Goal: Ask a question: Seek information or help from site administrators or community

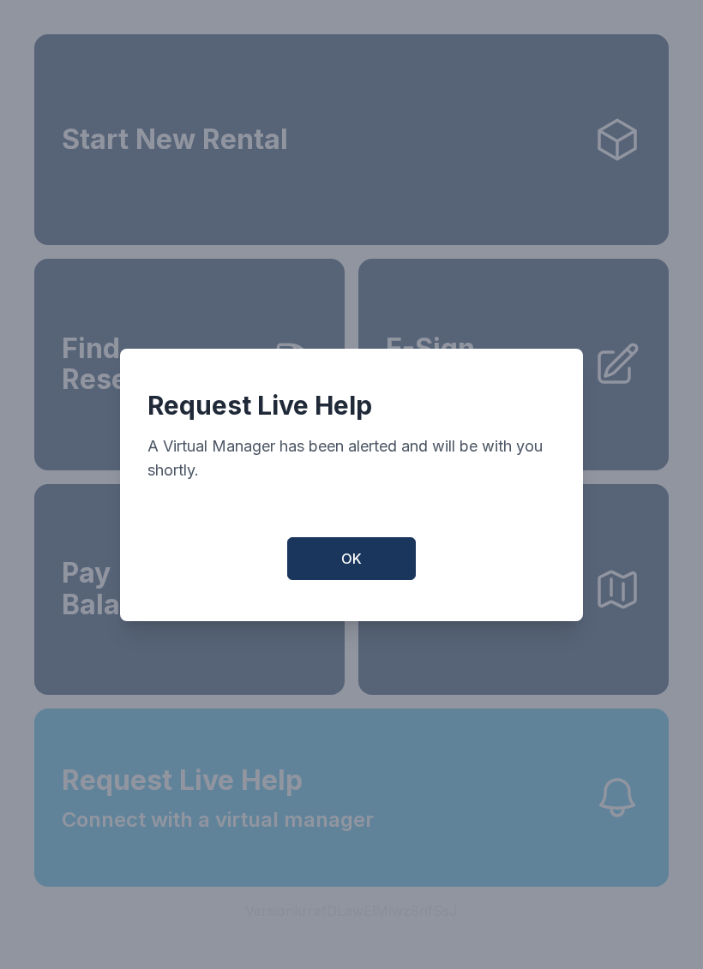
scroll to position [21, 0]
click at [367, 567] on button "OK" at bounding box center [351, 558] width 129 height 43
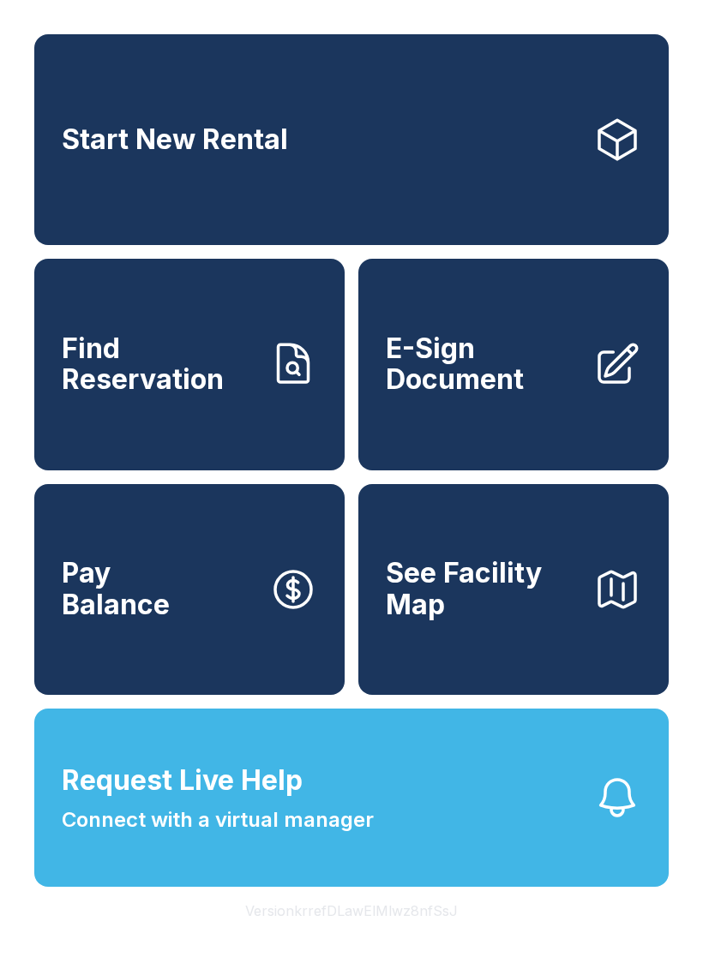
click at [422, 852] on button "Request Live Help Connect with a virtual manager" at bounding box center [351, 798] width 634 height 178
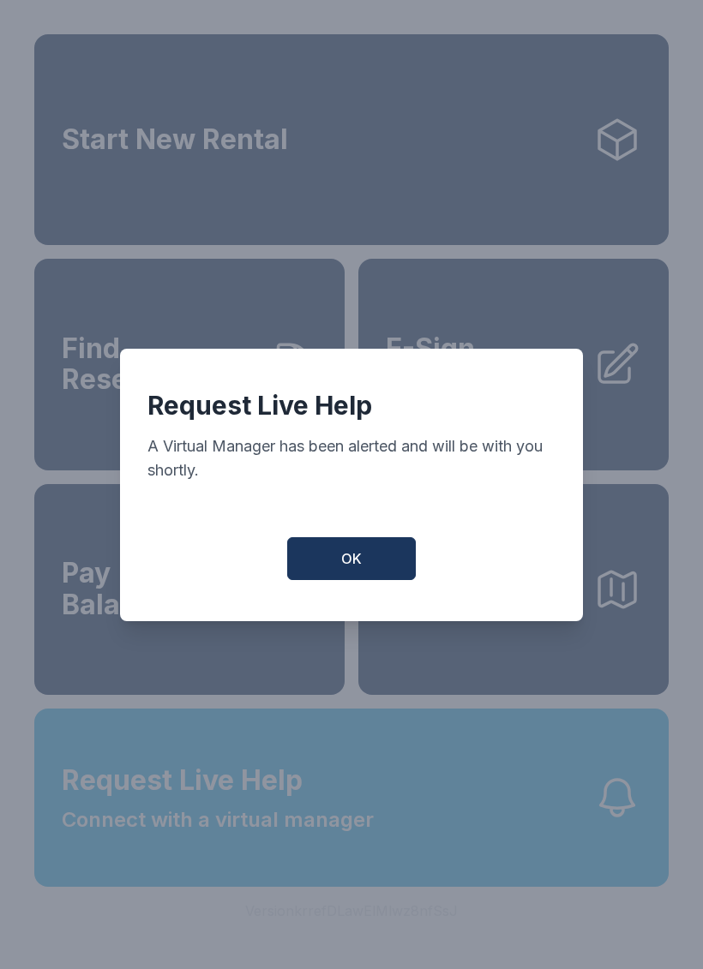
click at [340, 580] on button "OK" at bounding box center [351, 558] width 129 height 43
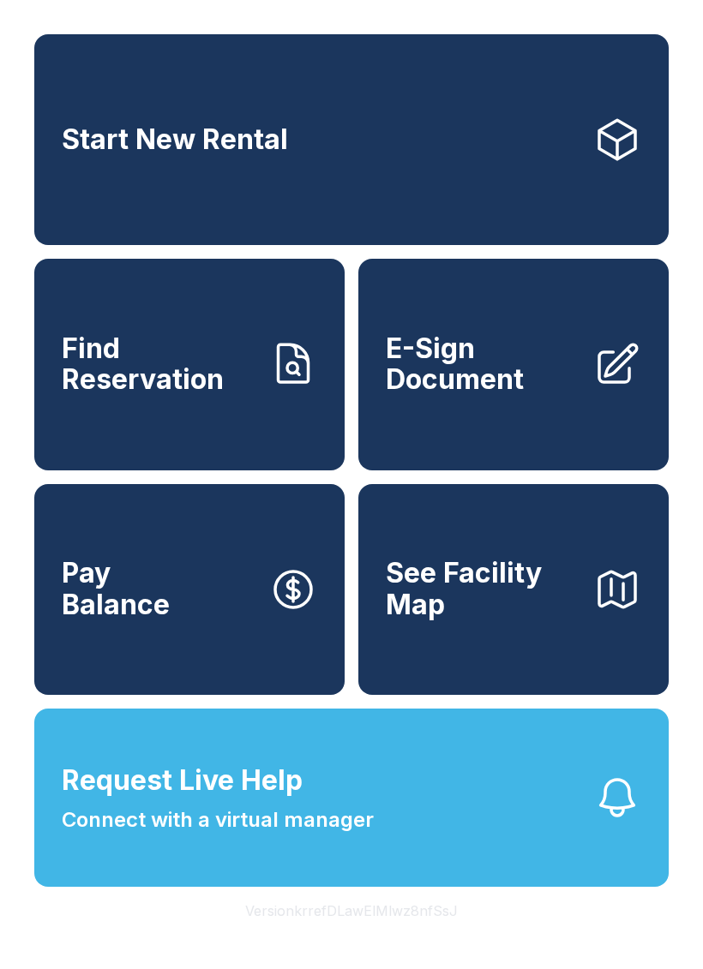
click at [332, 791] on span "Request Live Help Connect with a virtual manager" at bounding box center [218, 797] width 312 height 75
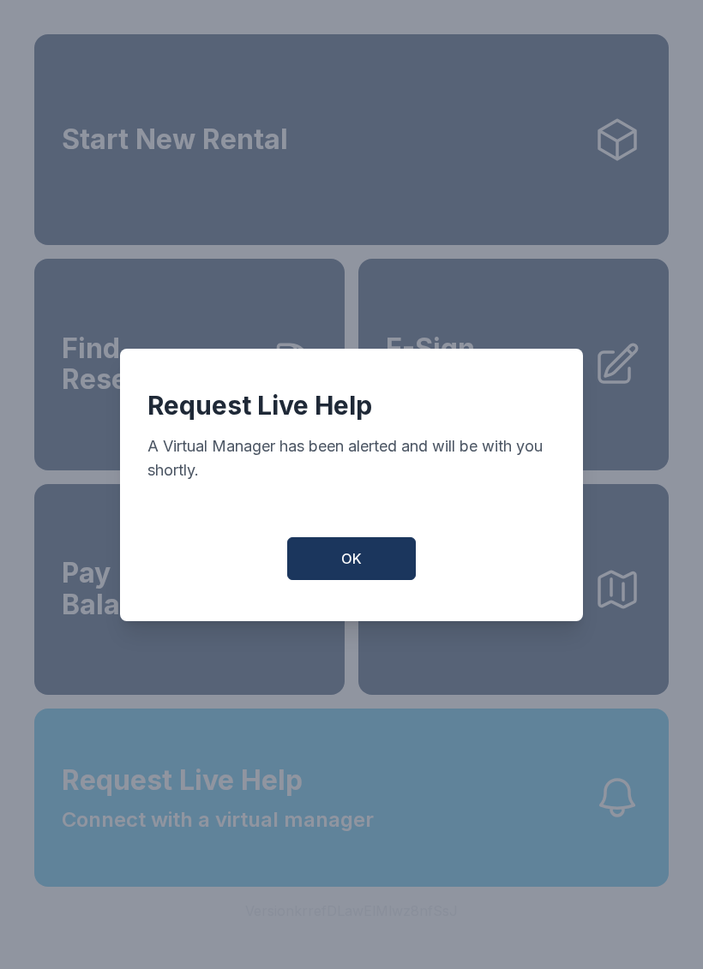
click at [347, 534] on div "Request Live Help A Virtual Manager has been alerted and will be with you short…" at bounding box center [351, 485] width 463 height 272
click at [353, 548] on button "OK" at bounding box center [351, 558] width 129 height 43
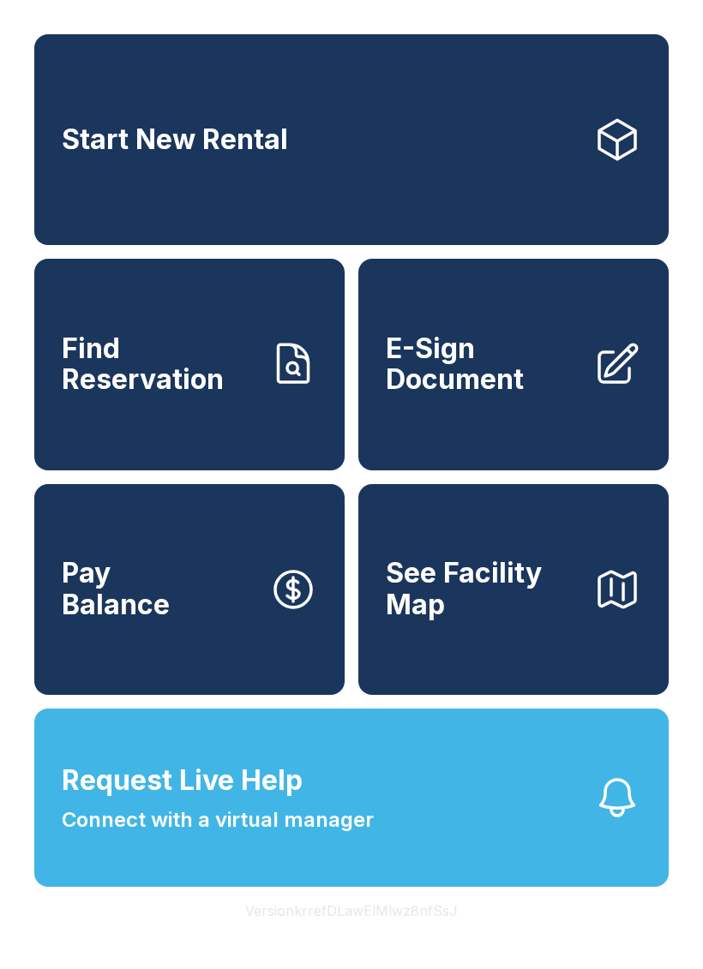
click at [448, 806] on button "Request Live Help Connect with a virtual manager" at bounding box center [351, 798] width 634 height 178
click at [435, 783] on div "Request Live Help A Virtual Manager has been alerted and will be with you short…" at bounding box center [351, 484] width 703 height 969
click at [435, 782] on button "Request Live Help Connect with a virtual manager" at bounding box center [351, 798] width 634 height 178
click at [444, 804] on div "Request Live Help A Virtual Manager has been alerted and will be with you short…" at bounding box center [351, 484] width 703 height 969
click at [443, 808] on button "Request Live Help Connect with a virtual manager" at bounding box center [351, 798] width 634 height 178
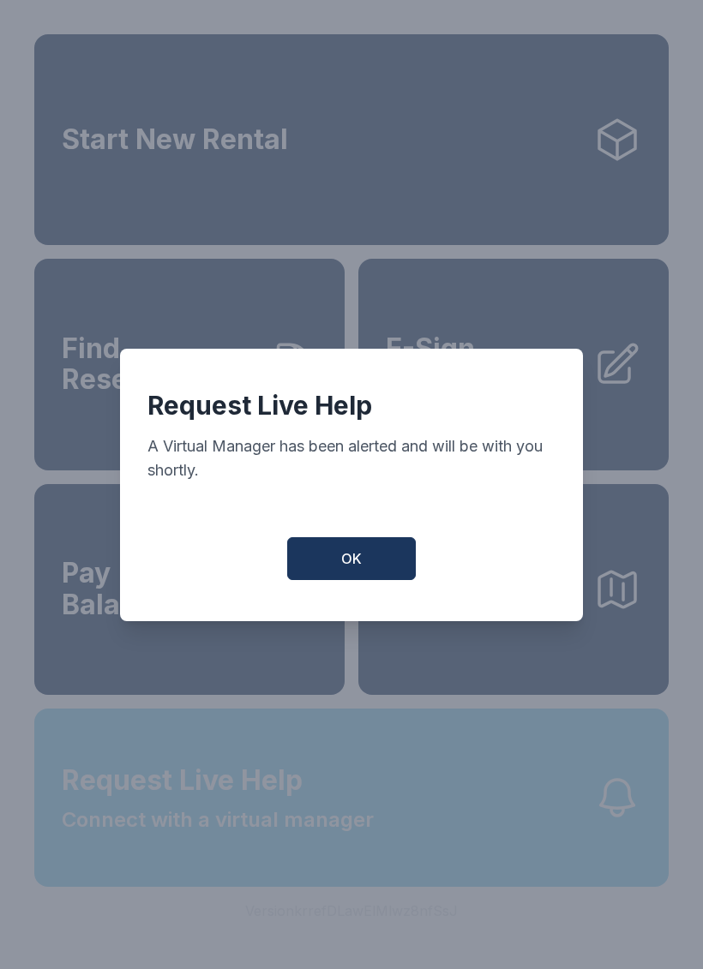
click at [442, 808] on div "Request Live Help A Virtual Manager has been alerted and will be with you short…" at bounding box center [351, 484] width 703 height 969
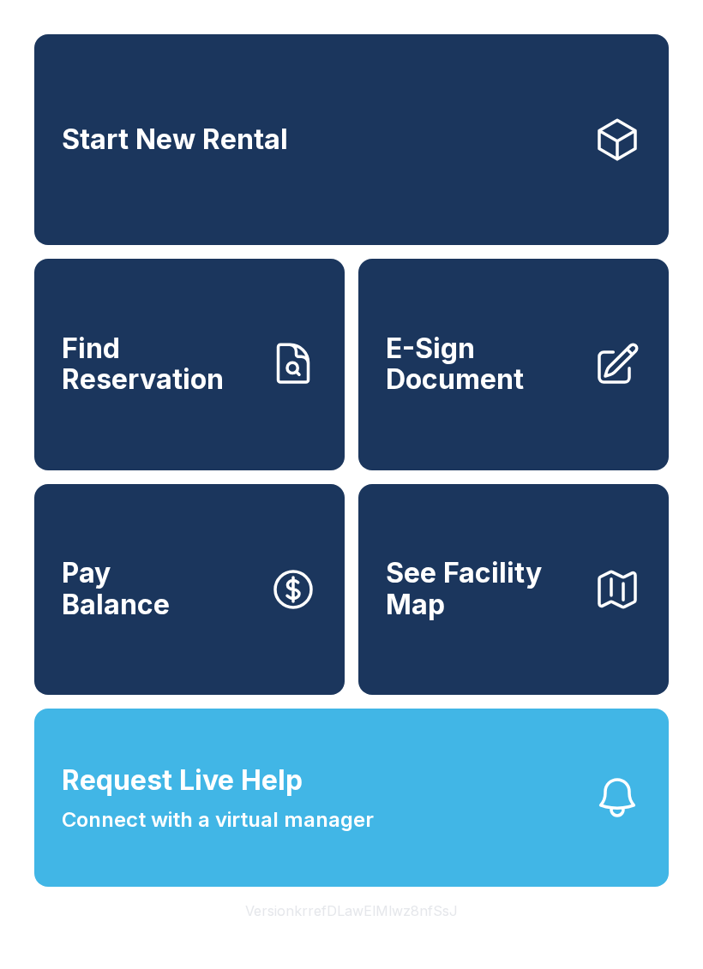
click at [494, 799] on button "Request Live Help Connect with a virtual manager" at bounding box center [351, 798] width 634 height 178
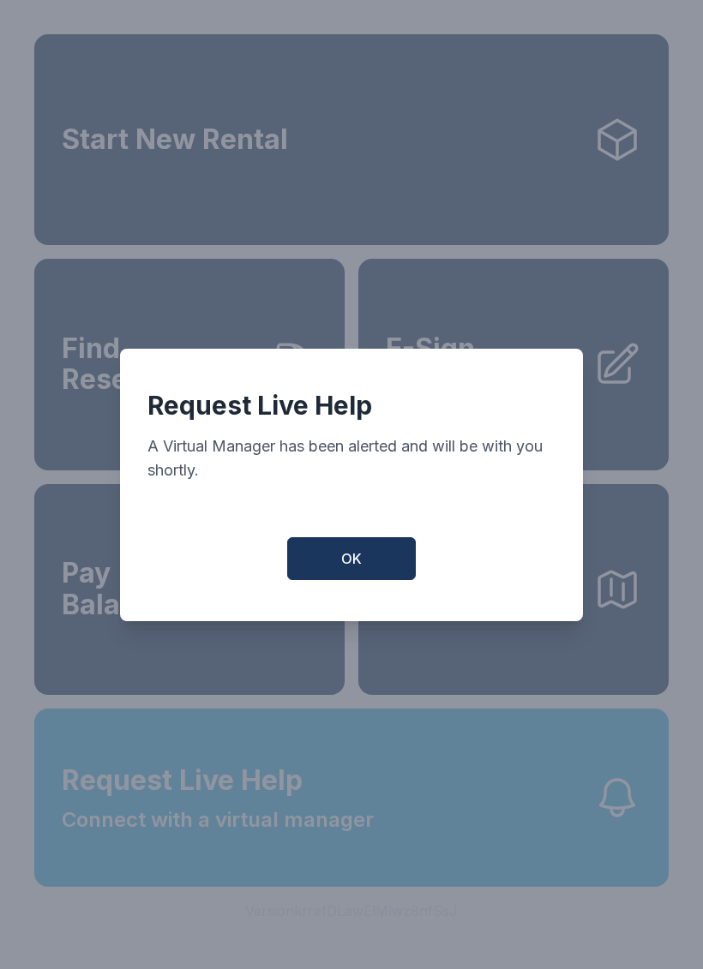
click at [360, 569] on span "OK" at bounding box center [351, 558] width 21 height 21
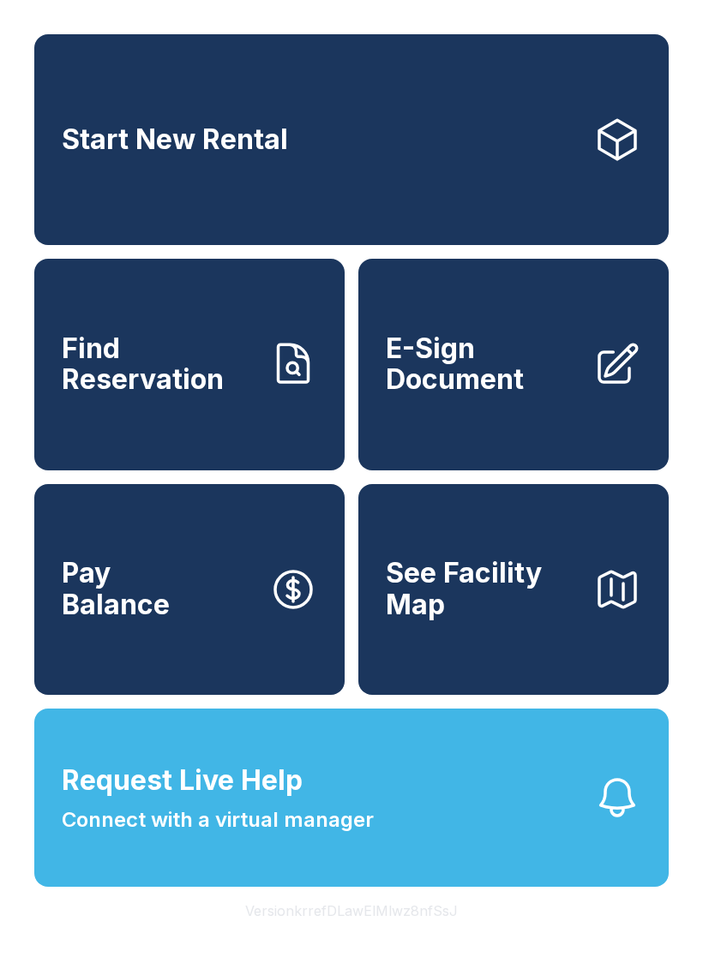
click at [410, 118] on link "Start New Rental" at bounding box center [351, 139] width 634 height 211
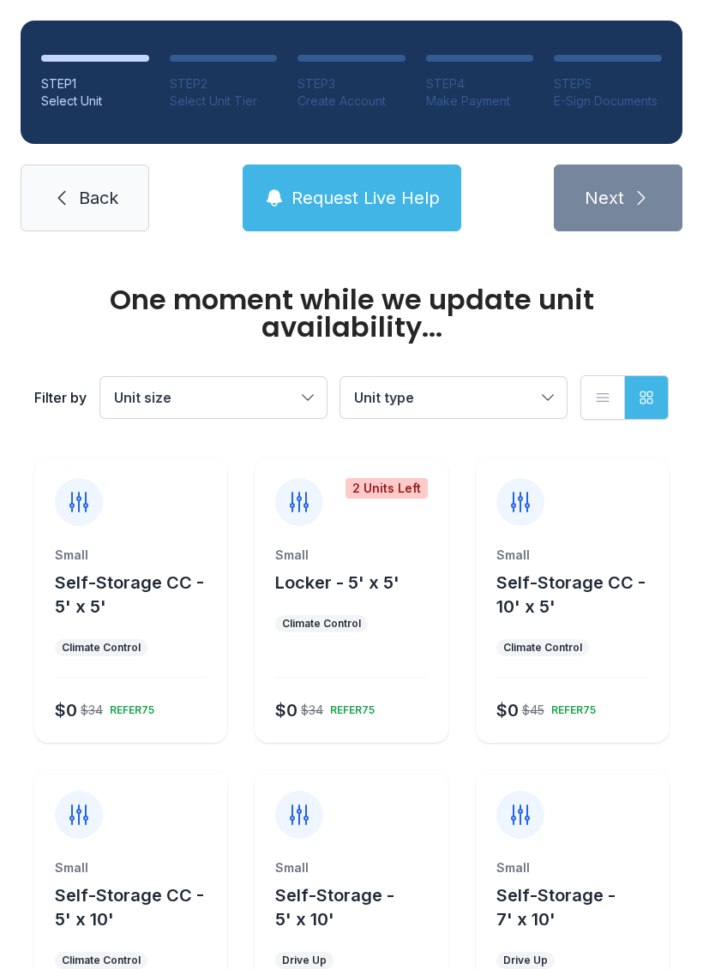
click at [82, 196] on span "Back" at bounding box center [98, 198] width 39 height 24
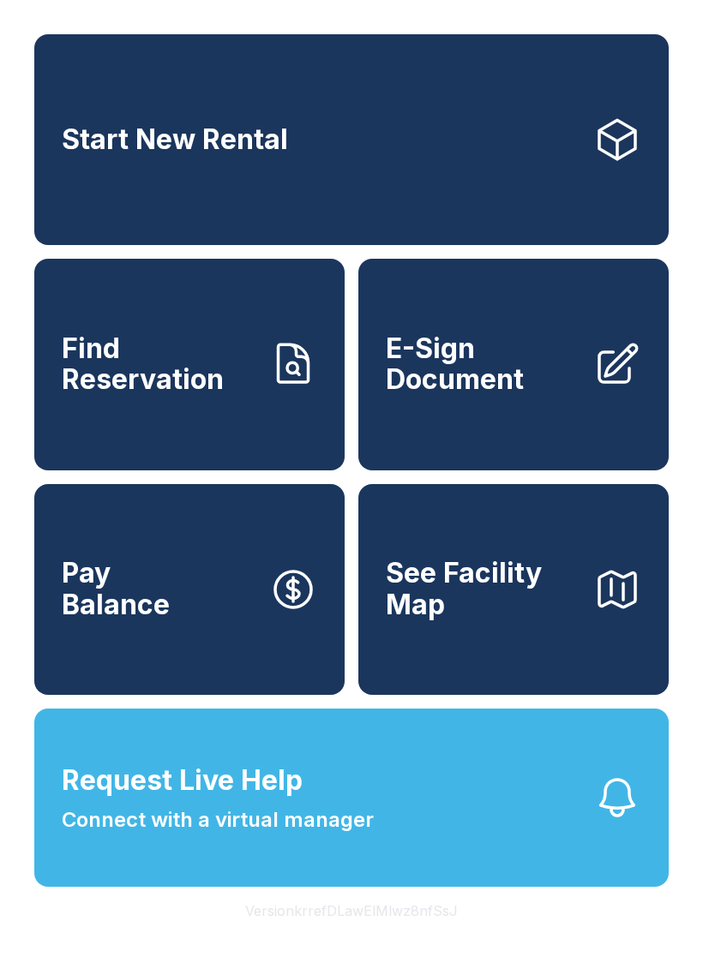
click at [347, 835] on span "Connect with a virtual manager" at bounding box center [218, 820] width 312 height 31
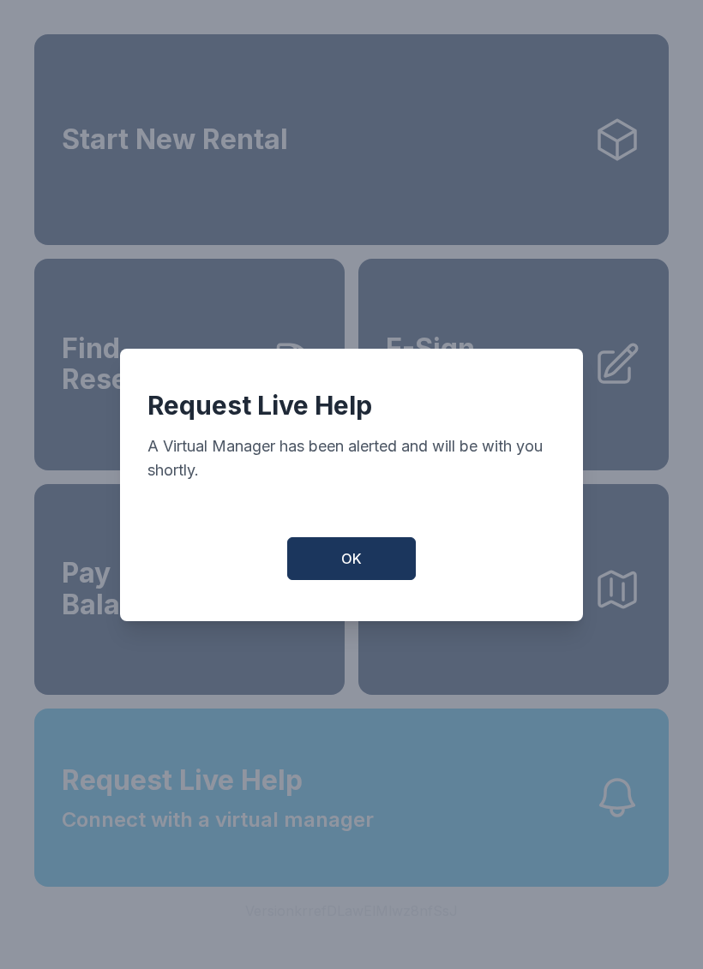
click at [357, 568] on span "OK" at bounding box center [351, 558] width 21 height 21
